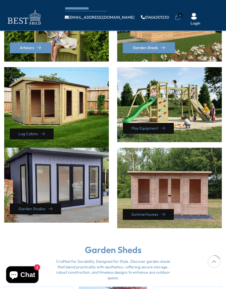
scroll to position [232, 0]
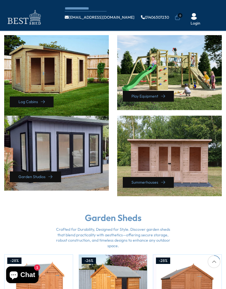
click at [186, 157] on div "Summerhouses" at bounding box center [169, 156] width 105 height 81
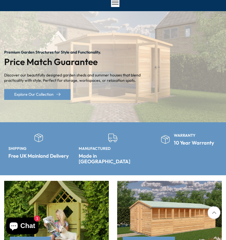
scroll to position [0, 0]
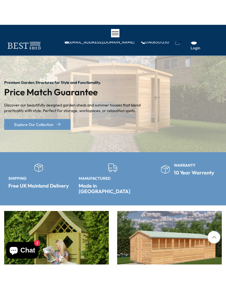
scroll to position [194, 0]
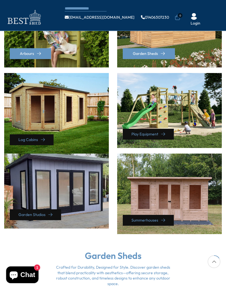
click at [66, 113] on div "Log Cabins" at bounding box center [56, 113] width 105 height 81
click at [51, 120] on div "Log Cabins" at bounding box center [56, 113] width 105 height 81
click at [40, 135] on link "Log Cabins" at bounding box center [32, 140] width 44 height 11
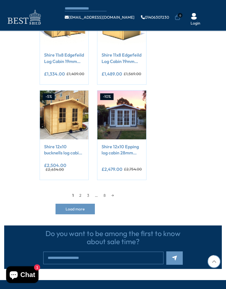
scroll to position [491, 0]
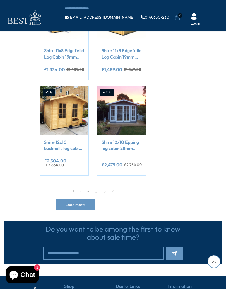
click at [116, 189] on link "→" at bounding box center [113, 191] width 8 height 8
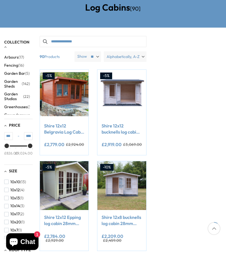
scroll to position [60, 0]
